Goal: Task Accomplishment & Management: Use online tool/utility

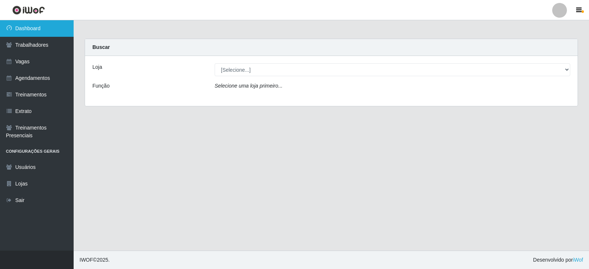
click at [54, 27] on link "Dashboard" at bounding box center [37, 28] width 74 height 17
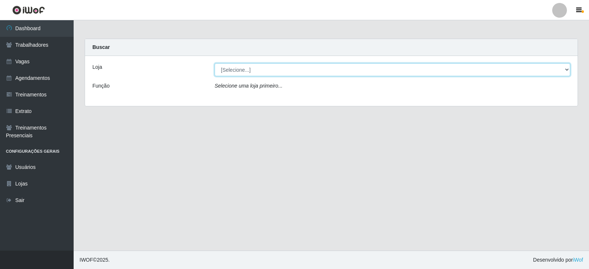
click at [313, 70] on select "[Selecione...] SuperFácil Atacado - Alto de São Manoel SuperFácil Atacado - Ema…" at bounding box center [392, 69] width 355 height 13
select select "540"
click at [215, 63] on select "[Selecione...] SuperFácil Atacado - Alto de São Manoel SuperFácil Atacado - Ema…" at bounding box center [392, 69] width 355 height 13
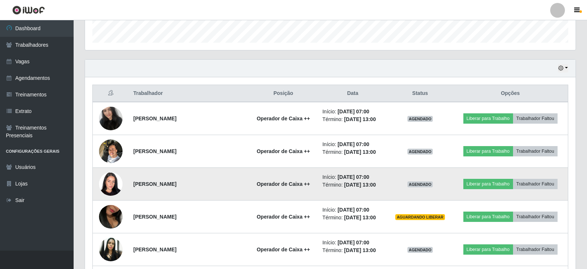
scroll to position [221, 0]
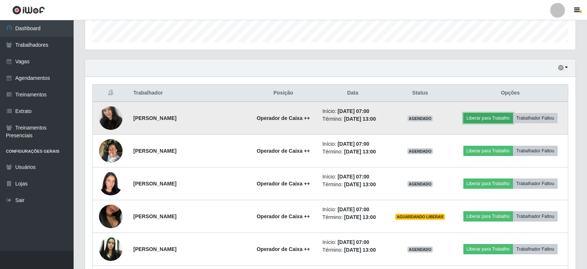
click at [492, 117] on button "Liberar para Trabalho" at bounding box center [488, 118] width 50 height 10
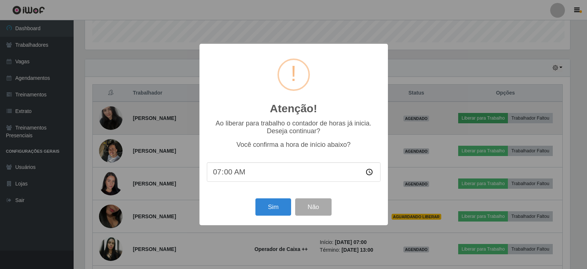
scroll to position [153, 487]
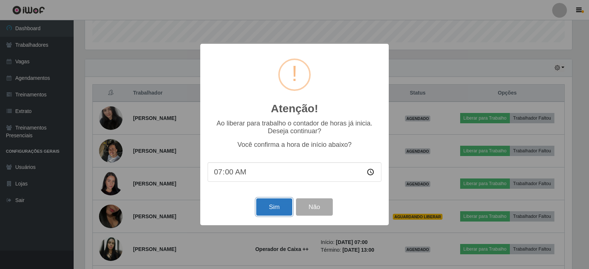
click at [275, 207] on button "Sim" at bounding box center [274, 206] width 36 height 17
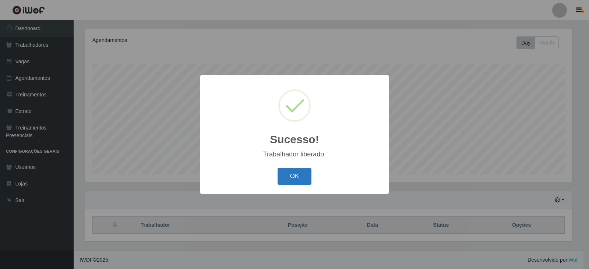
click at [289, 176] on button "OK" at bounding box center [294, 176] width 34 height 17
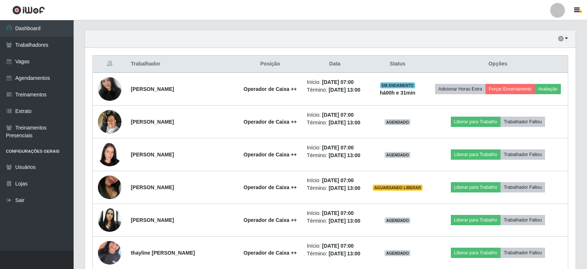
scroll to position [273, 0]
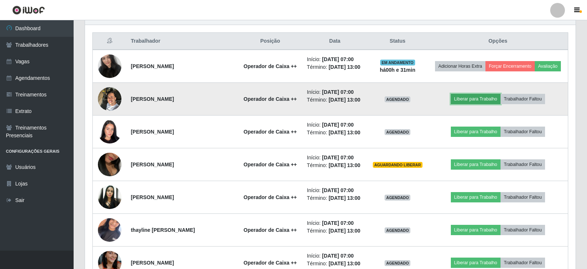
click at [468, 96] on button "Liberar para Trabalho" at bounding box center [476, 99] width 50 height 10
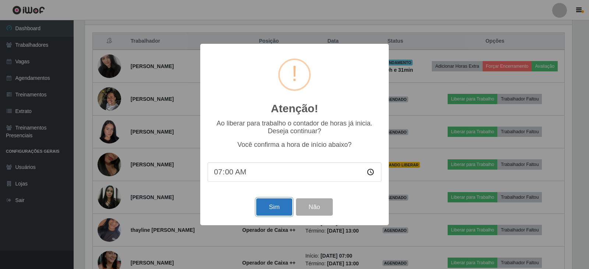
click at [286, 211] on button "Sim" at bounding box center [274, 206] width 36 height 17
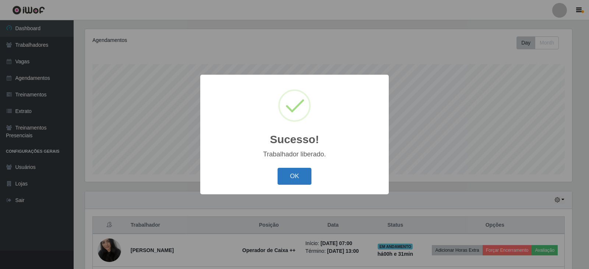
click at [290, 183] on button "OK" at bounding box center [294, 176] width 34 height 17
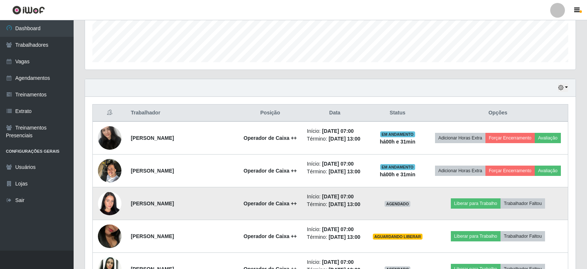
scroll to position [236, 0]
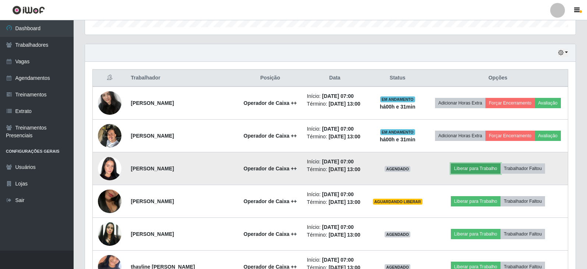
click at [470, 171] on button "Liberar para Trabalho" at bounding box center [476, 168] width 50 height 10
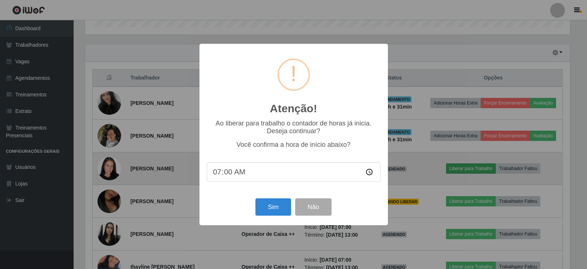
scroll to position [153, 487]
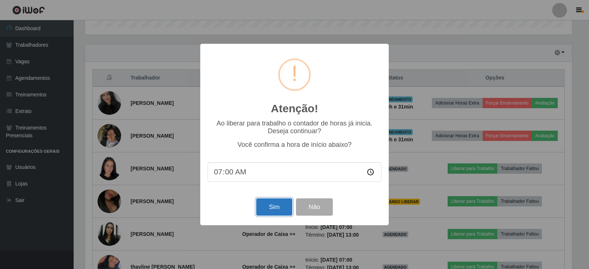
click at [276, 212] on button "Sim" at bounding box center [274, 206] width 36 height 17
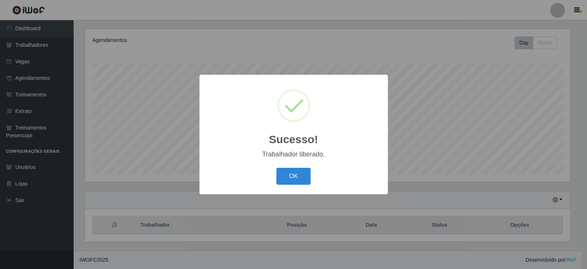
scroll to position [0, 0]
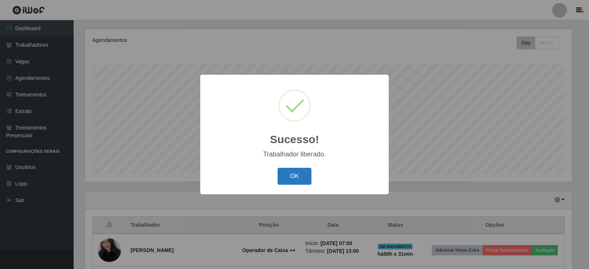
click at [290, 172] on button "OK" at bounding box center [294, 176] width 34 height 17
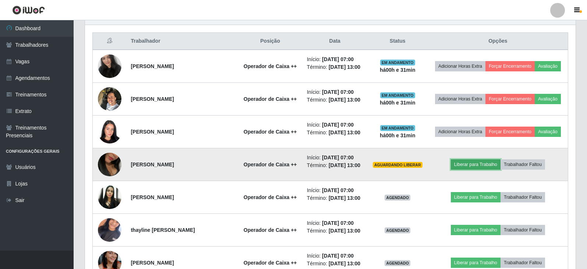
click at [478, 167] on button "Liberar para Trabalho" at bounding box center [476, 164] width 50 height 10
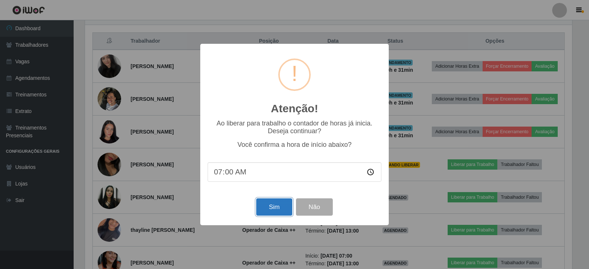
click at [277, 207] on button "Sim" at bounding box center [274, 206] width 36 height 17
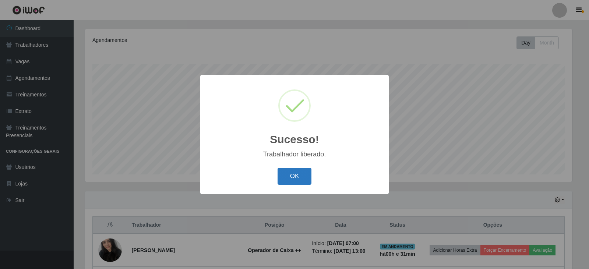
click at [293, 178] on button "OK" at bounding box center [294, 176] width 34 height 17
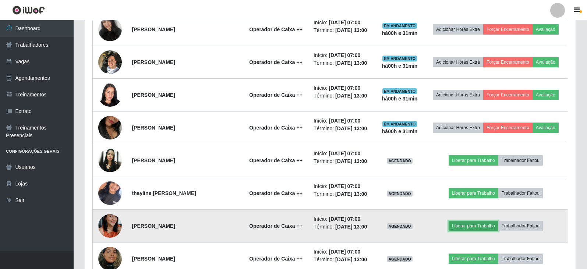
click at [480, 223] on button "Liberar para Trabalho" at bounding box center [474, 226] width 50 height 10
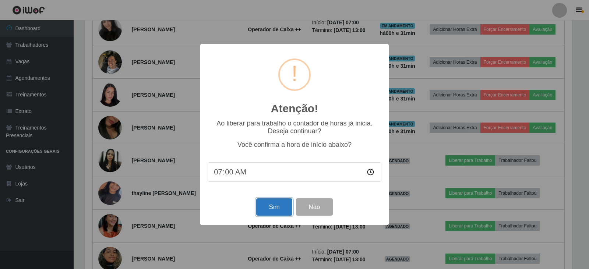
click at [277, 215] on button "Sim" at bounding box center [274, 206] width 36 height 17
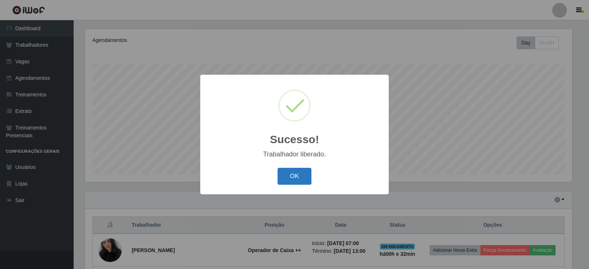
click at [306, 173] on button "OK" at bounding box center [294, 176] width 34 height 17
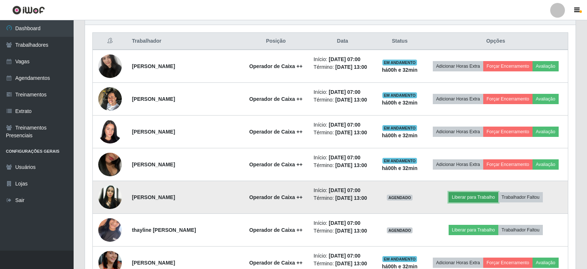
click at [455, 197] on button "Liberar para Trabalho" at bounding box center [474, 197] width 50 height 10
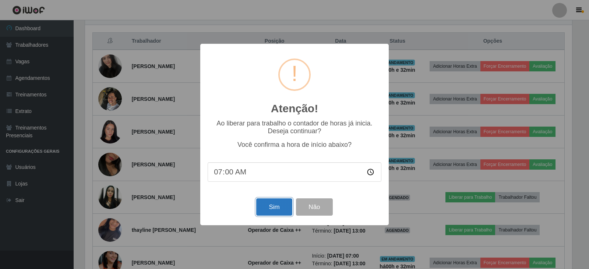
click at [282, 209] on button "Sim" at bounding box center [274, 206] width 36 height 17
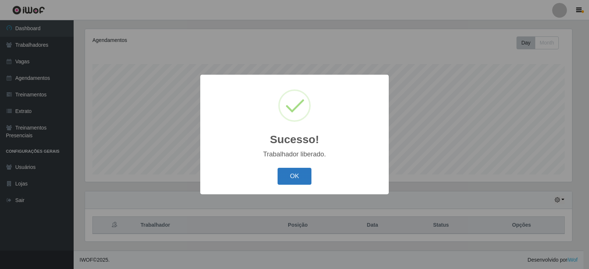
click at [299, 178] on button "OK" at bounding box center [294, 176] width 34 height 17
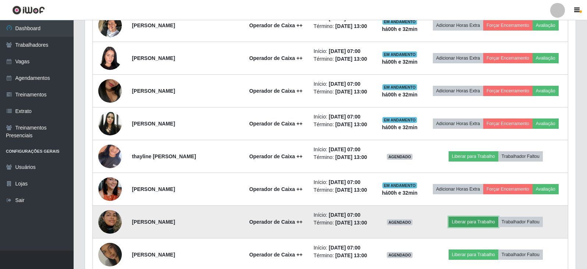
click at [471, 219] on button "Liberar para Trabalho" at bounding box center [474, 222] width 50 height 10
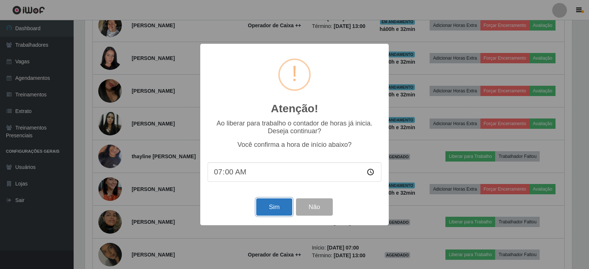
click at [273, 206] on button "Sim" at bounding box center [274, 206] width 36 height 17
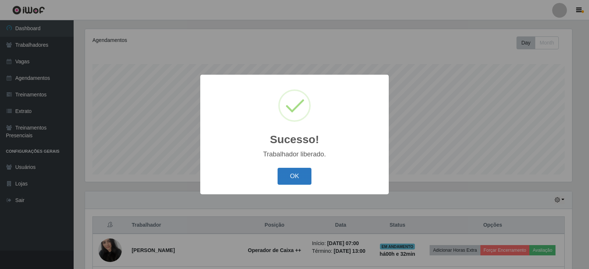
click at [284, 175] on button "OK" at bounding box center [294, 176] width 34 height 17
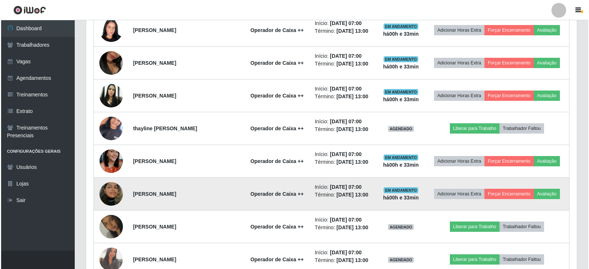
scroll to position [383, 0]
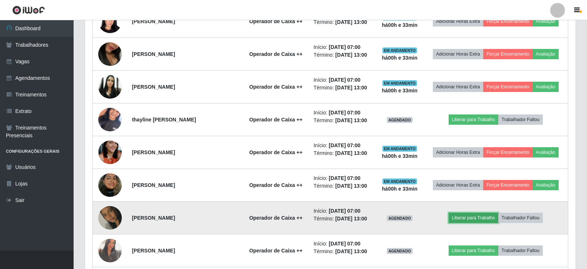
click at [472, 220] on button "Liberar para Trabalho" at bounding box center [474, 218] width 50 height 10
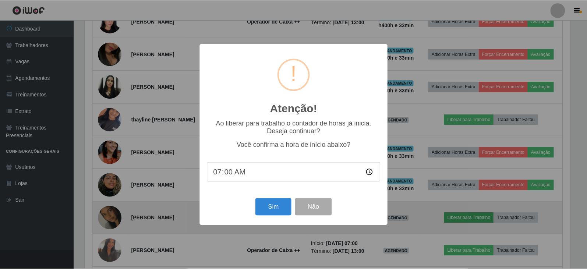
scroll to position [153, 487]
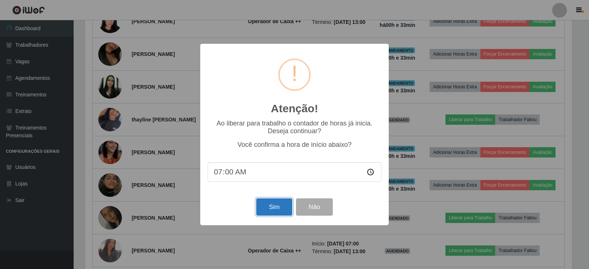
click at [279, 210] on button "Sim" at bounding box center [274, 206] width 36 height 17
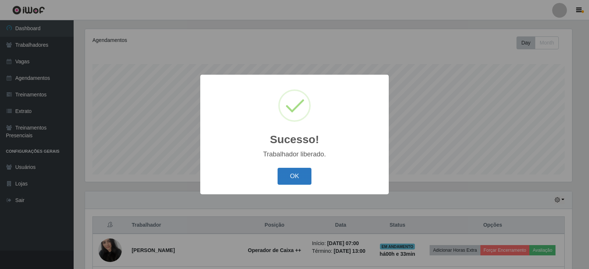
click at [309, 171] on button "OK" at bounding box center [294, 176] width 34 height 17
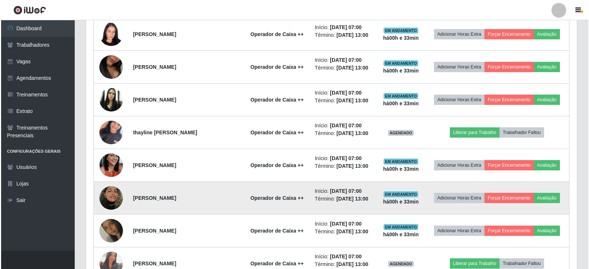
scroll to position [383, 0]
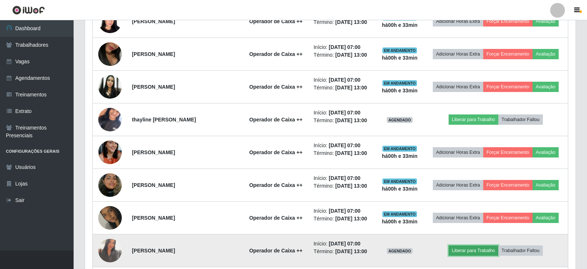
click at [467, 253] on button "Liberar para Trabalho" at bounding box center [474, 250] width 50 height 10
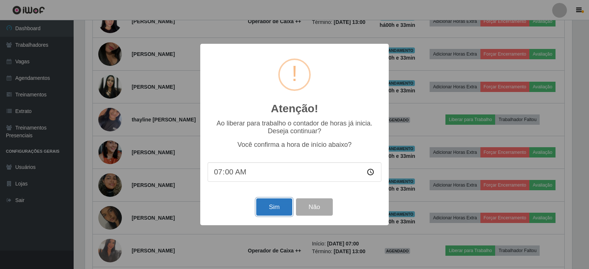
click at [271, 210] on button "Sim" at bounding box center [274, 206] width 36 height 17
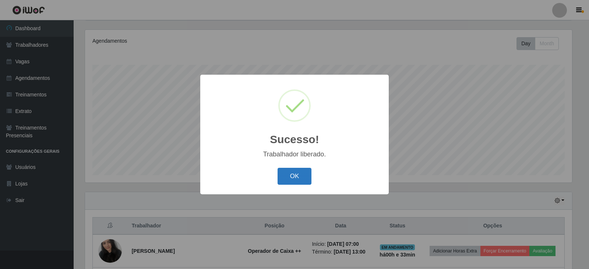
click at [300, 179] on button "OK" at bounding box center [294, 176] width 34 height 17
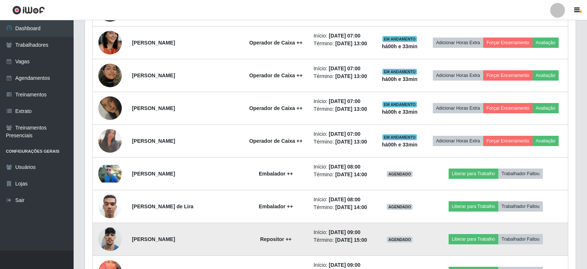
scroll to position [456, 0]
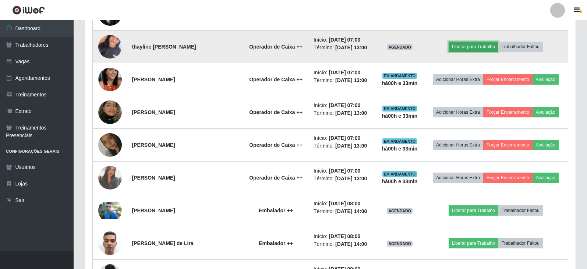
click at [486, 47] on button "Liberar para Trabalho" at bounding box center [474, 47] width 50 height 10
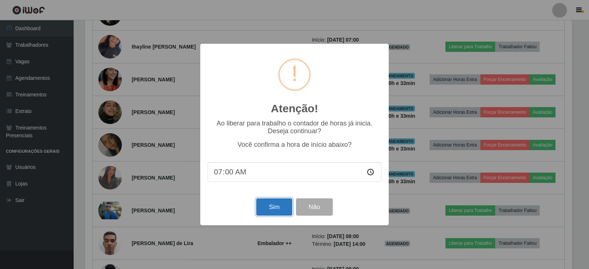
click at [290, 212] on button "Sim" at bounding box center [274, 206] width 36 height 17
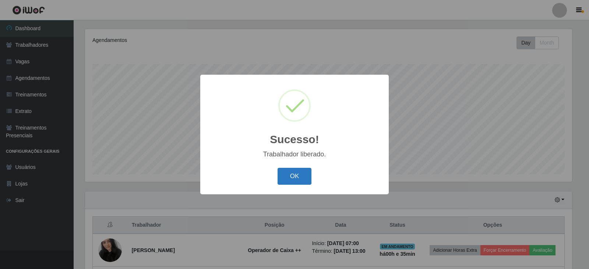
click at [291, 174] on button "OK" at bounding box center [294, 176] width 34 height 17
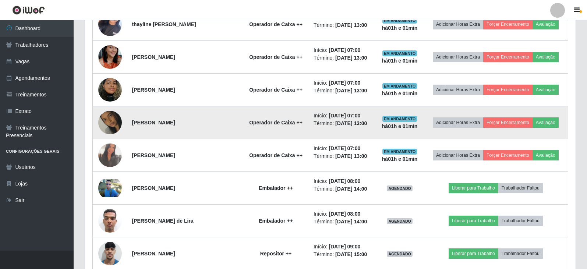
scroll to position [493, 0]
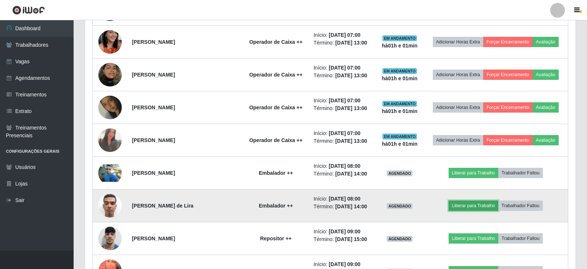
click at [461, 206] on button "Liberar para Trabalho" at bounding box center [474, 206] width 50 height 10
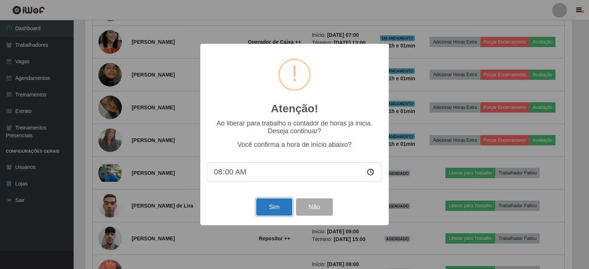
click at [269, 207] on button "Sim" at bounding box center [274, 206] width 36 height 17
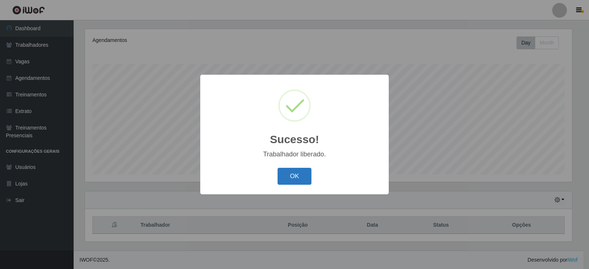
click at [300, 179] on button "OK" at bounding box center [294, 176] width 34 height 17
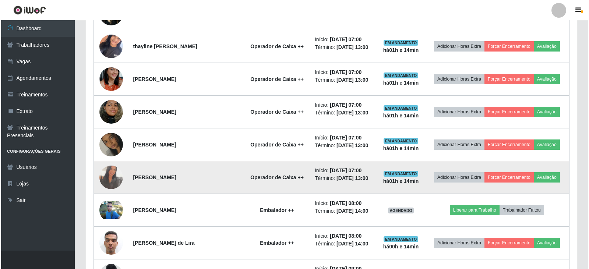
scroll to position [493, 0]
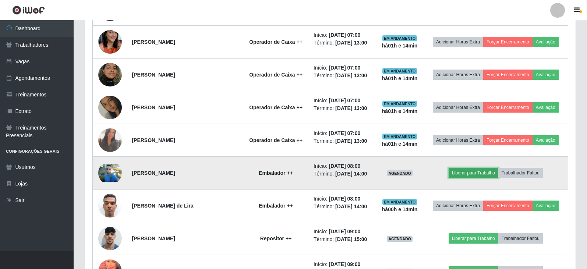
click at [486, 173] on button "Liberar para Trabalho" at bounding box center [474, 173] width 50 height 10
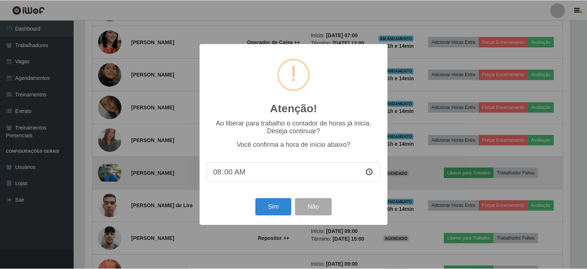
scroll to position [153, 487]
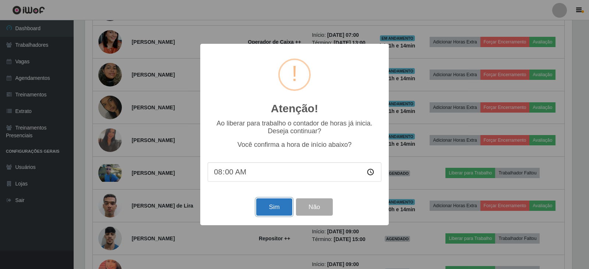
click at [276, 211] on button "Sim" at bounding box center [274, 206] width 36 height 17
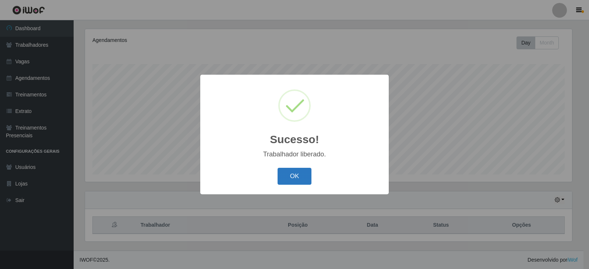
click at [300, 179] on button "OK" at bounding box center [294, 176] width 34 height 17
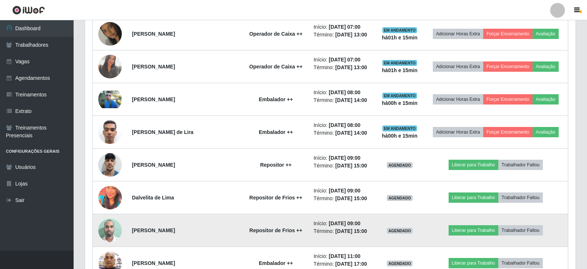
scroll to position [604, 0]
